Goal: Find specific page/section

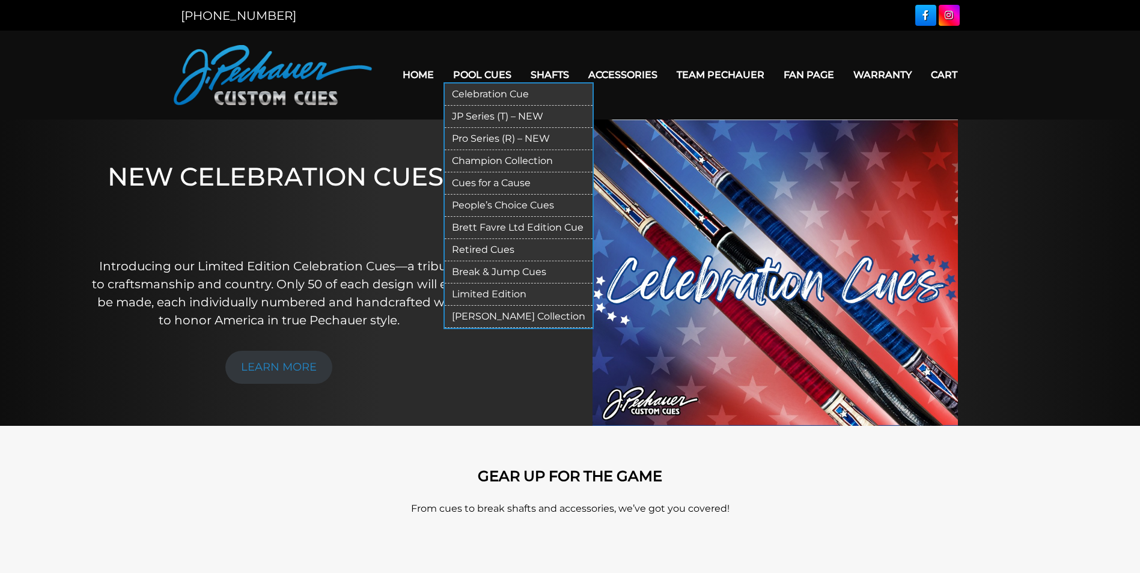
click at [492, 69] on link "Pool Cues" at bounding box center [482, 74] width 78 height 31
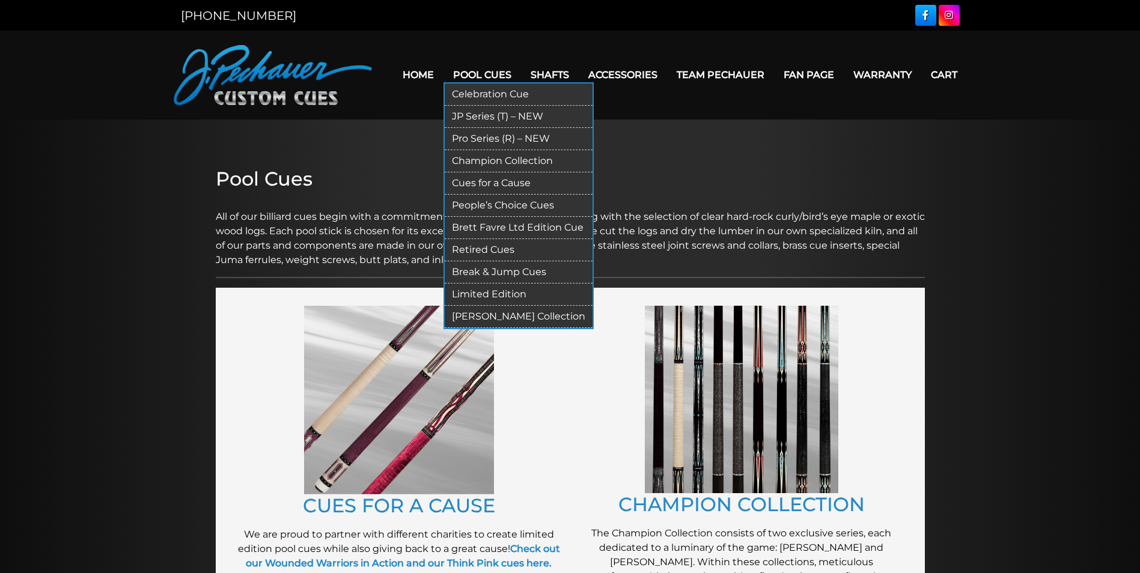
click at [485, 243] on link "Retired Cues" at bounding box center [519, 250] width 148 height 22
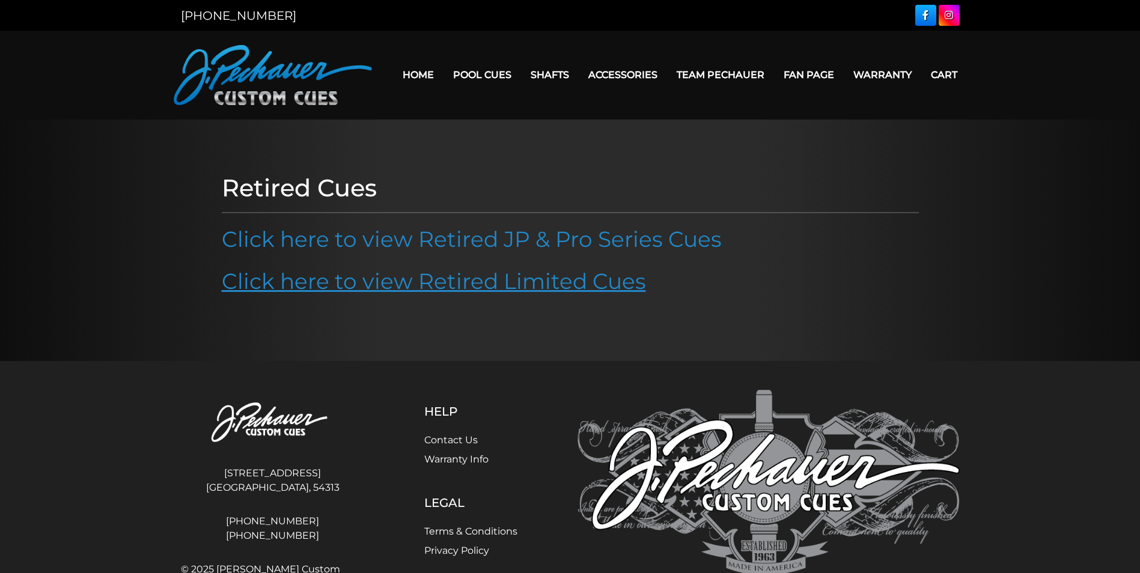
click at [490, 278] on link "Click here to view Retired Limited Cues" at bounding box center [434, 281] width 424 height 26
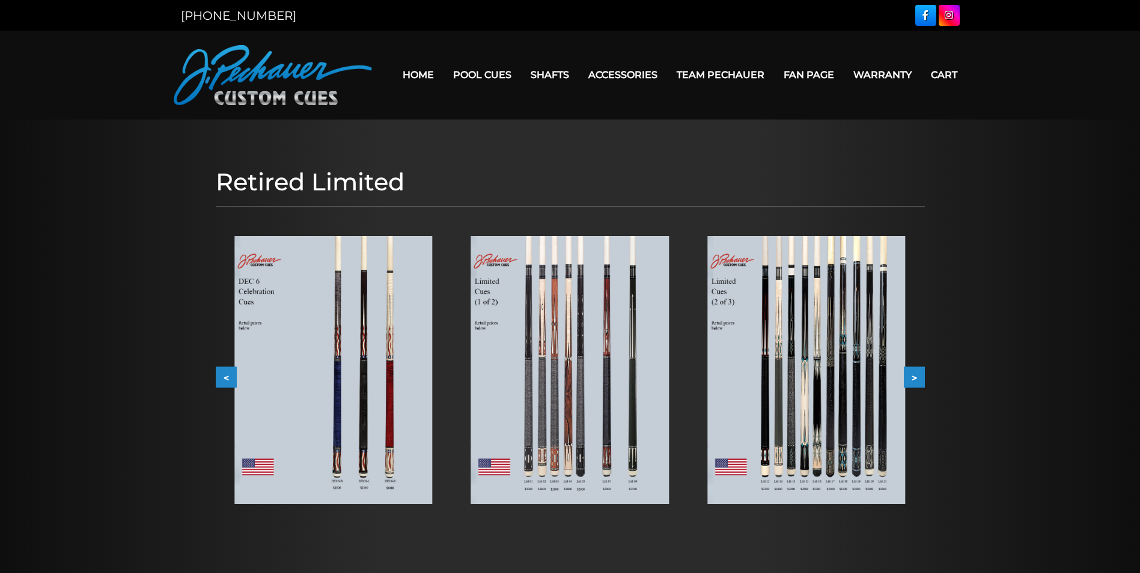
drag, startPoint x: 914, startPoint y: 379, endPoint x: 906, endPoint y: 380, distance: 8.5
click at [914, 379] on button ">" at bounding box center [914, 377] width 21 height 21
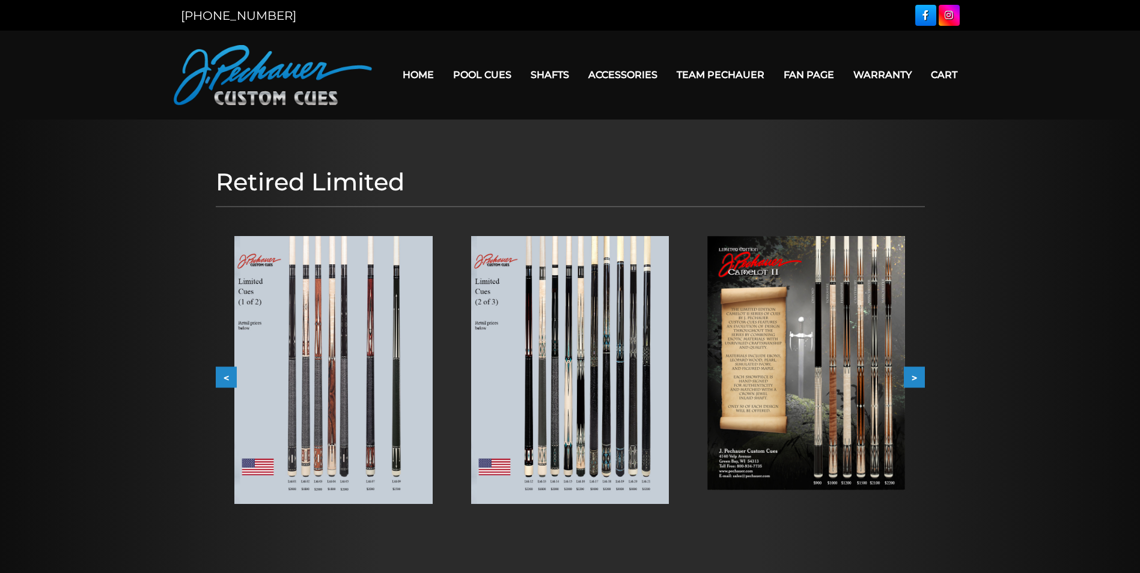
click at [798, 370] on img at bounding box center [806, 363] width 198 height 254
